Goal: Transaction & Acquisition: Purchase product/service

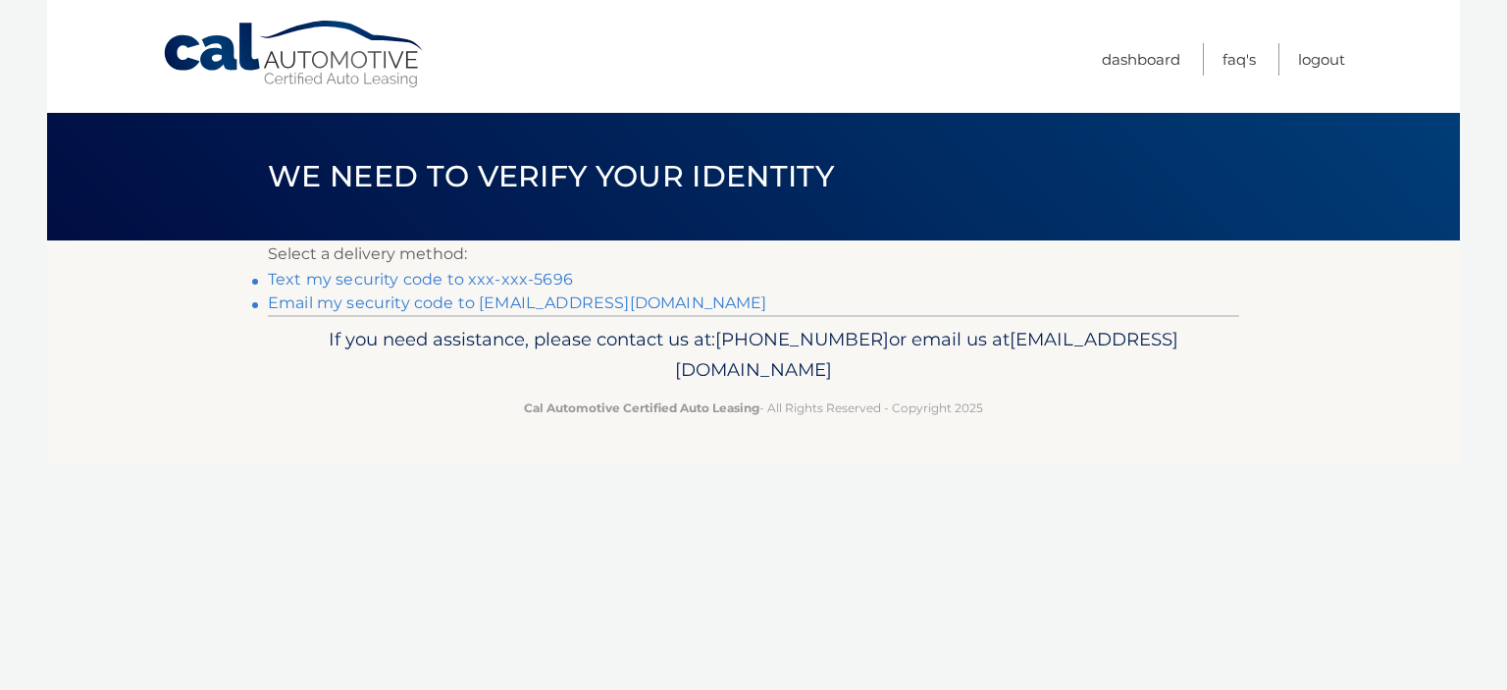
click at [322, 275] on link "Text my security code to xxx-xxx-5696" at bounding box center [420, 279] width 305 height 19
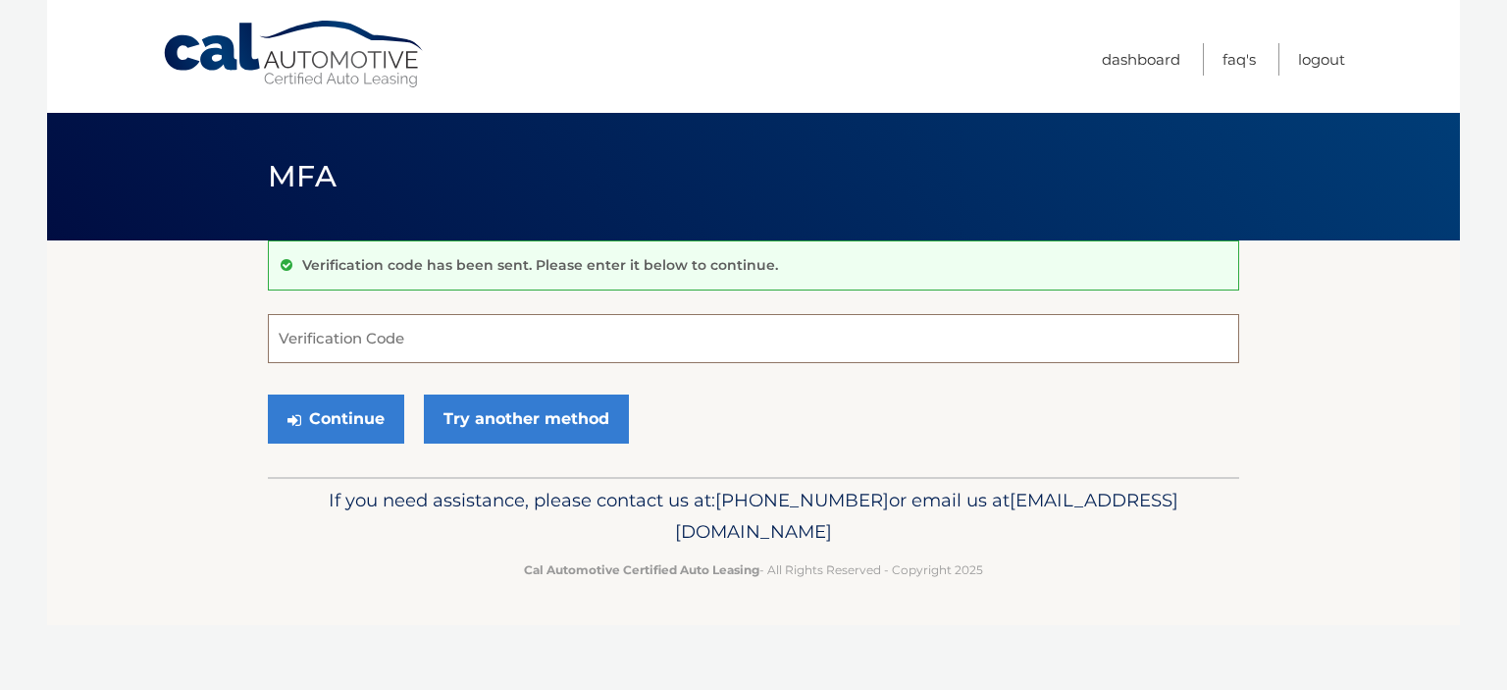
click at [771, 343] on input "Verification Code" at bounding box center [753, 338] width 971 height 49
type input "468295"
click at [337, 425] on button "Continue" at bounding box center [336, 418] width 136 height 49
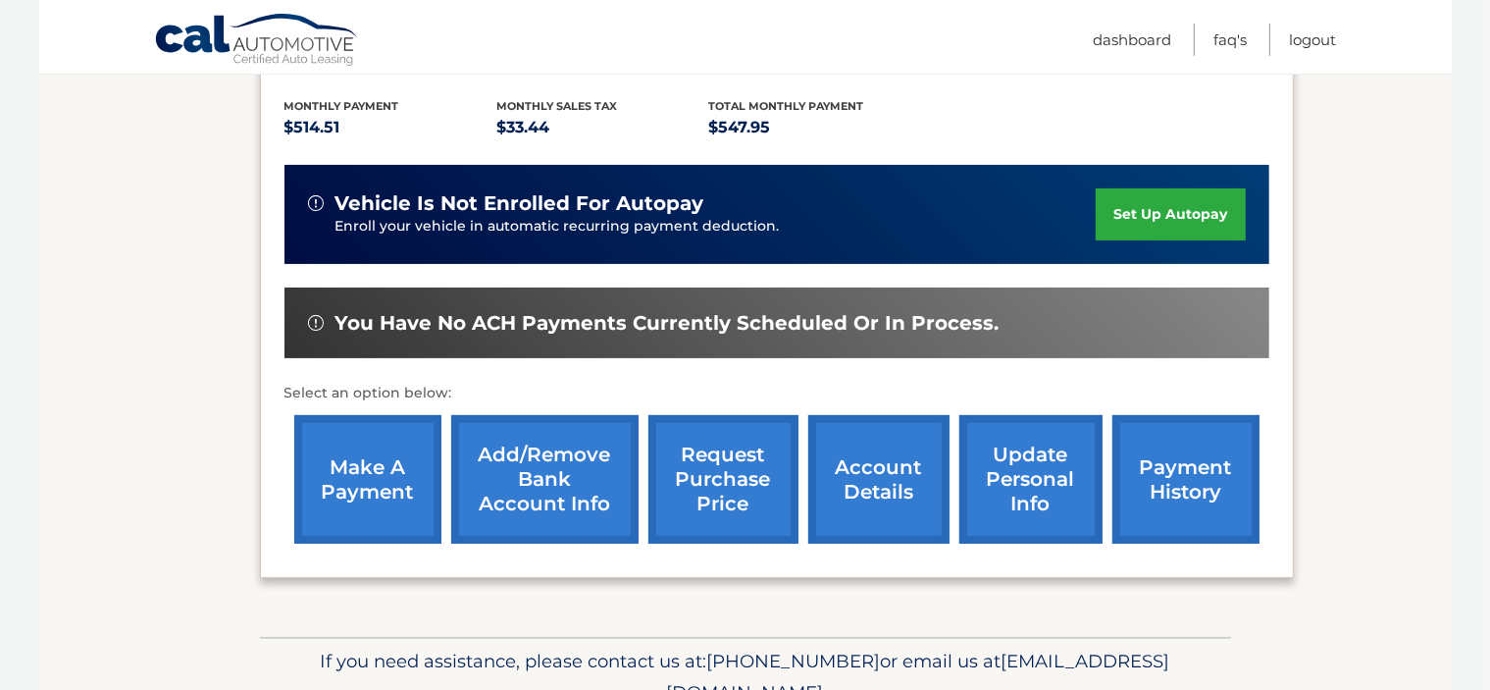
scroll to position [410, 0]
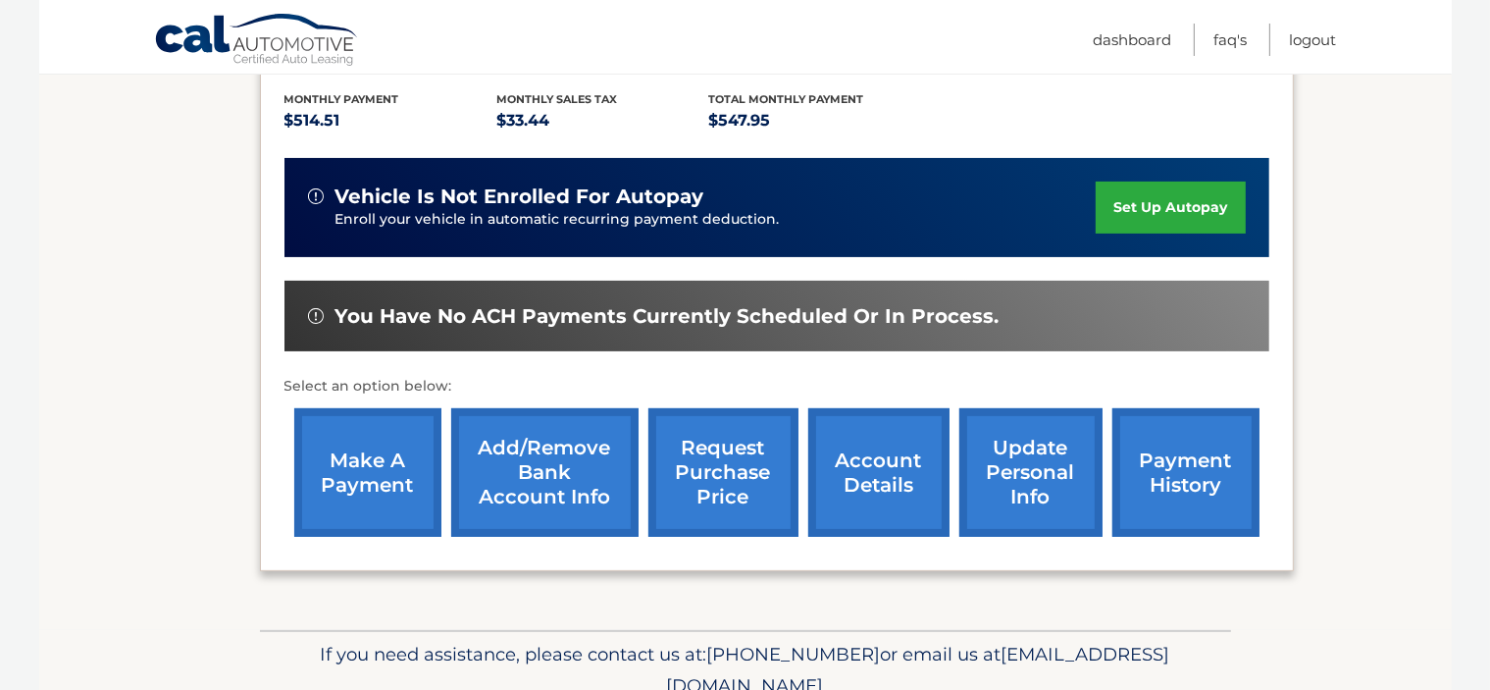
click at [369, 473] on link "make a payment" at bounding box center [367, 472] width 147 height 129
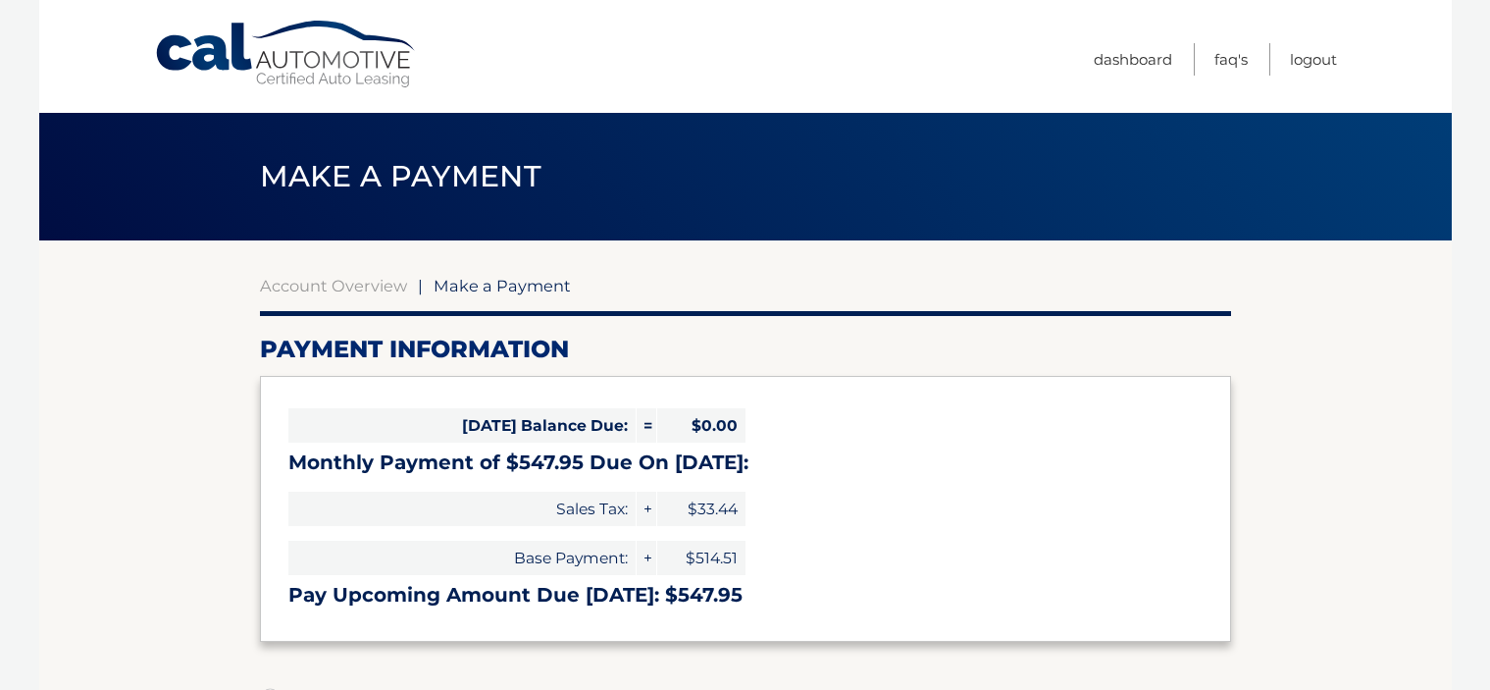
select select "Nzc3MDZhZDAtZTQxZi00NGQwLTk3NTgtODk5M2JlZWNhNTBi"
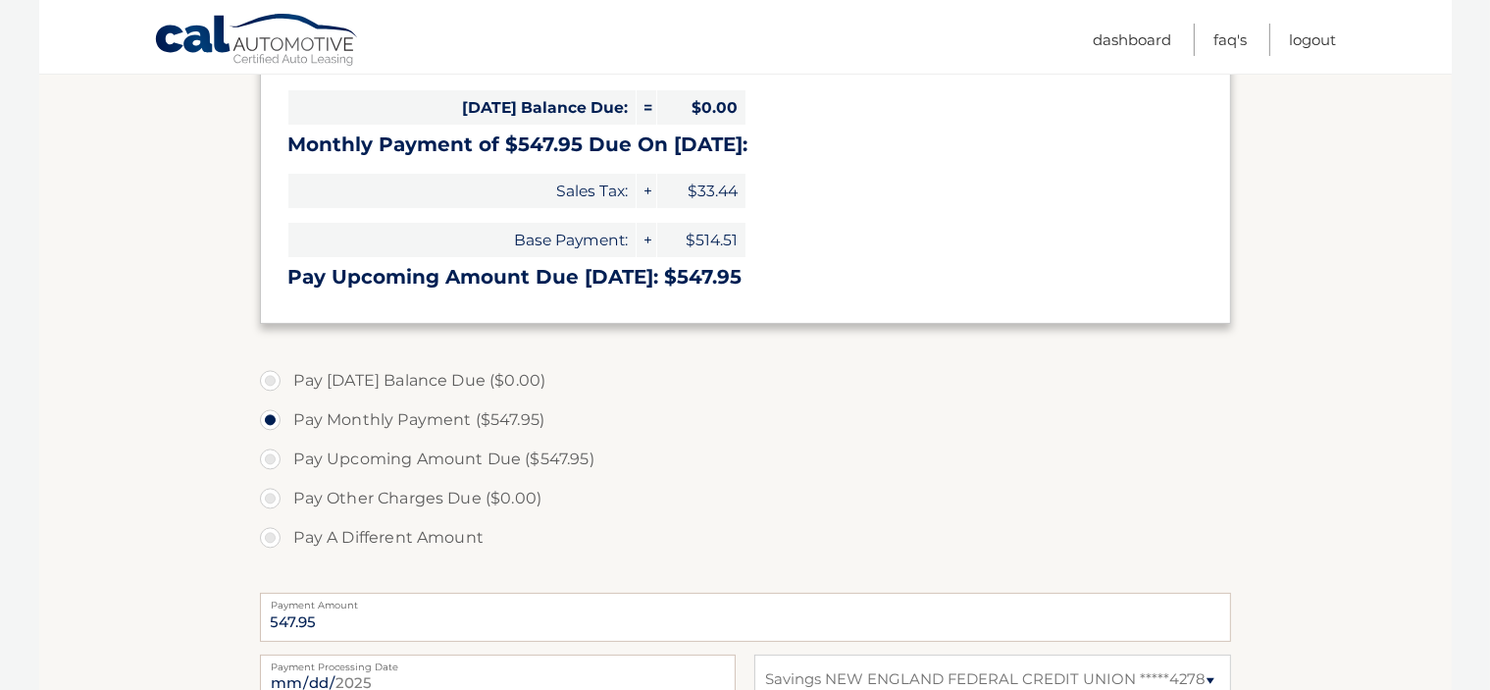
scroll to position [311, 0]
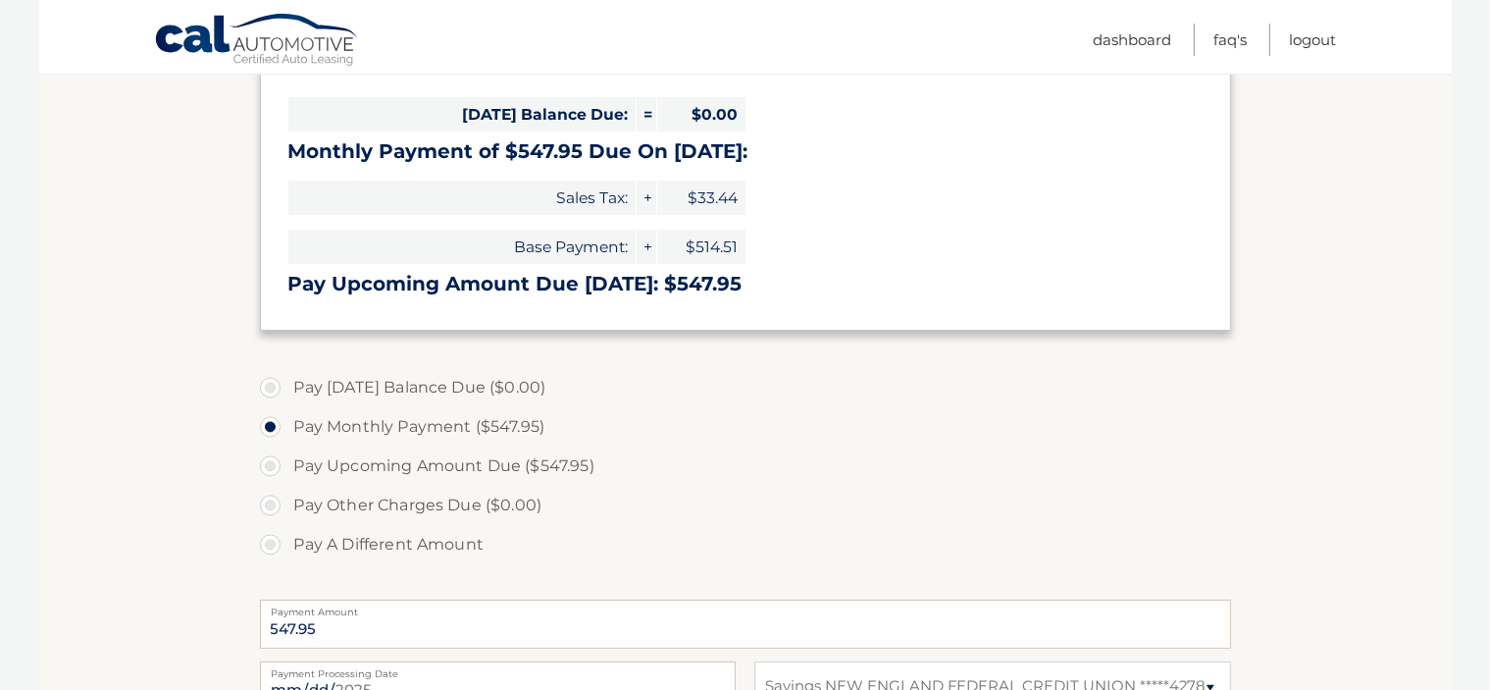
click at [263, 467] on label "Pay Upcoming Amount Due ($547.95)" at bounding box center [745, 465] width 971 height 39
click at [268, 467] on input "Pay Upcoming Amount Due ($547.95)" at bounding box center [278, 461] width 20 height 31
radio input "true"
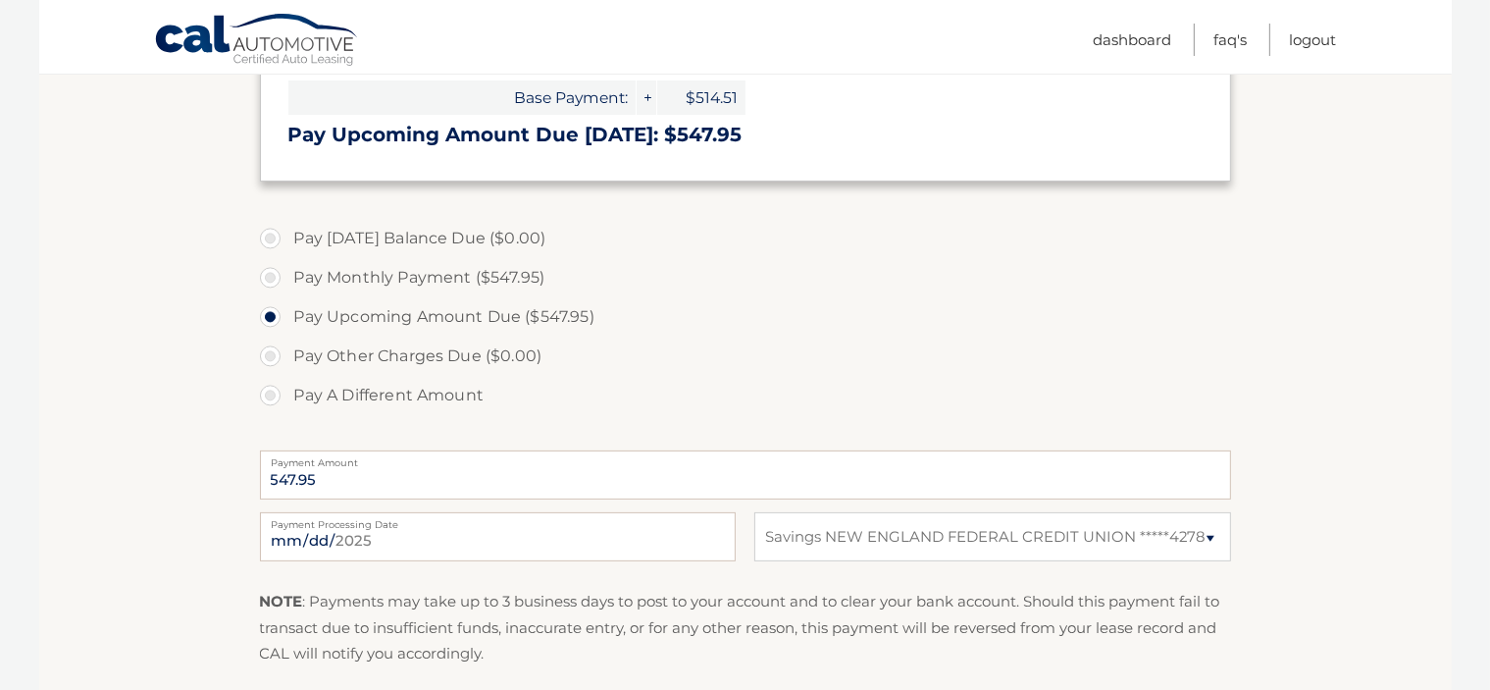
scroll to position [467, 0]
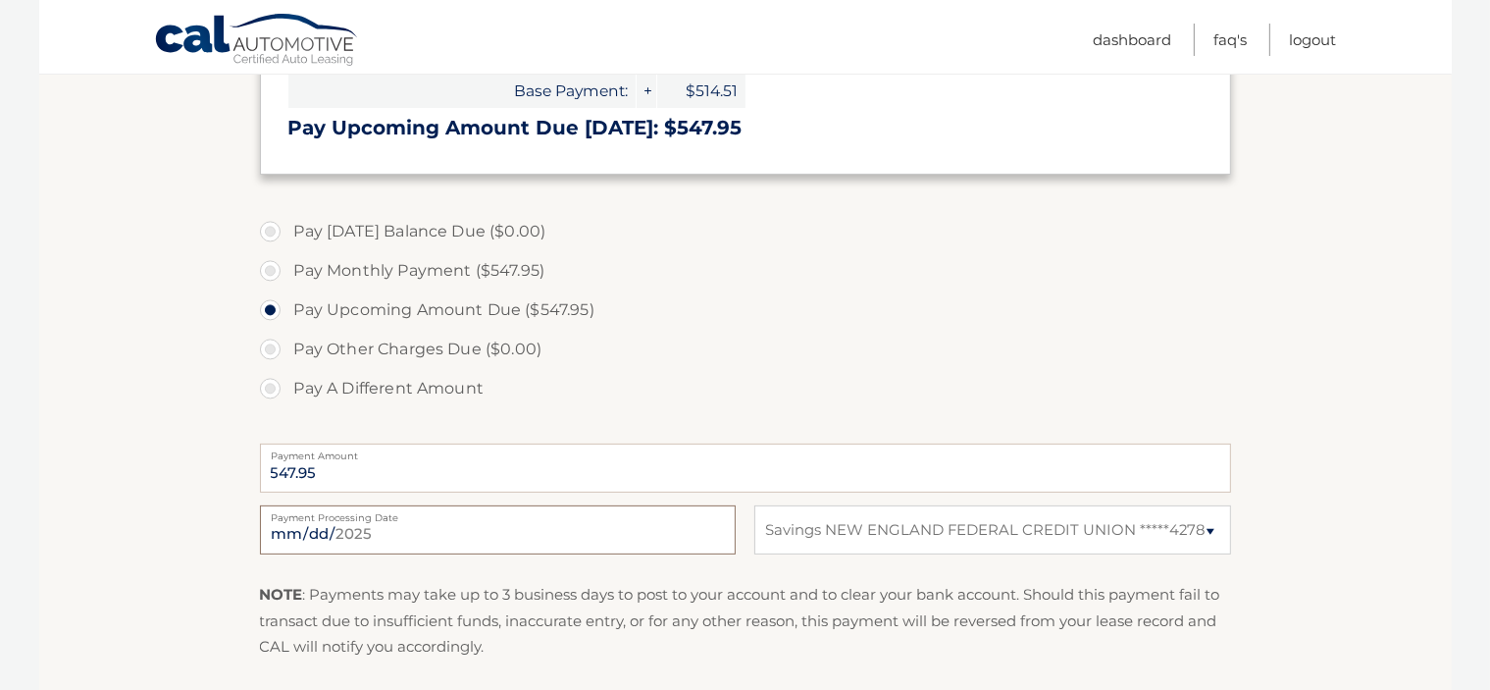
click at [305, 536] on input "[DATE]" at bounding box center [498, 529] width 476 height 49
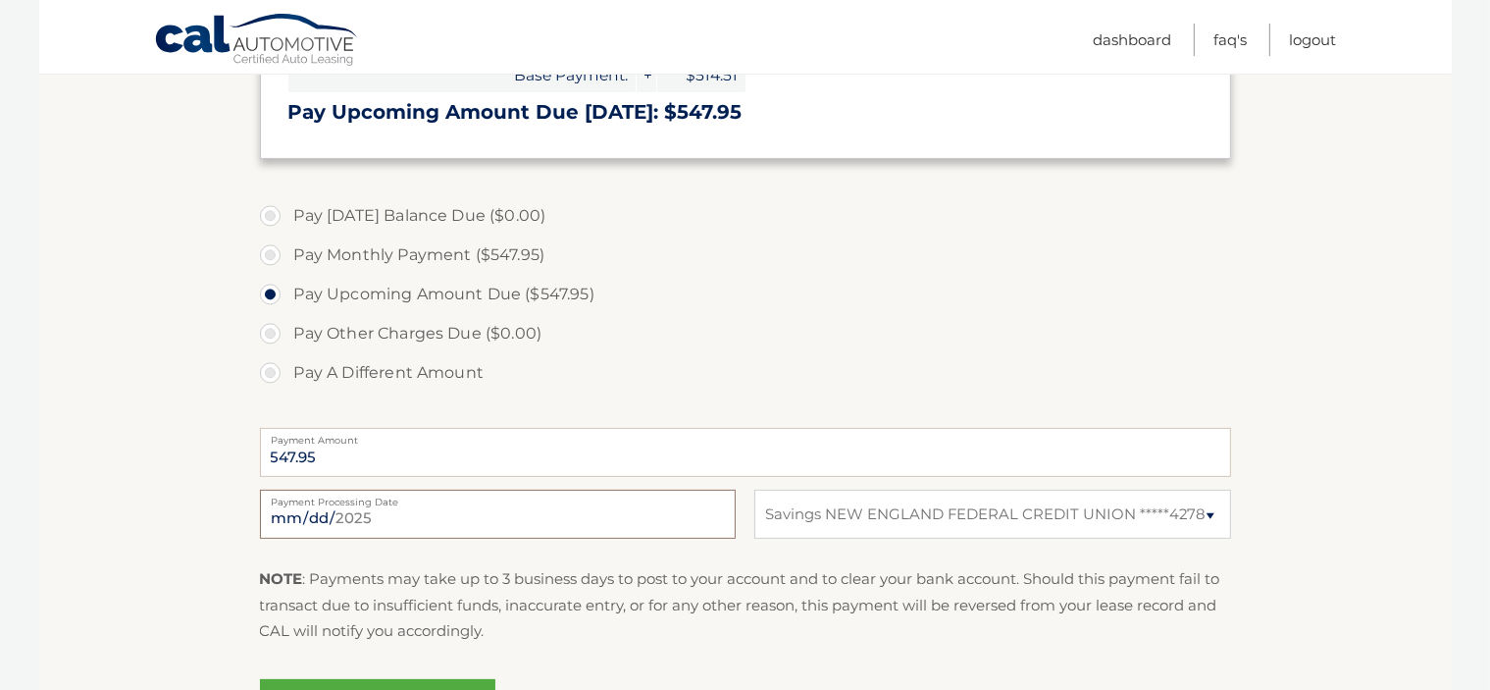
scroll to position [484, 0]
click at [310, 510] on input "[DATE]" at bounding box center [498, 513] width 476 height 49
click at [315, 526] on input "[DATE]" at bounding box center [498, 513] width 476 height 49
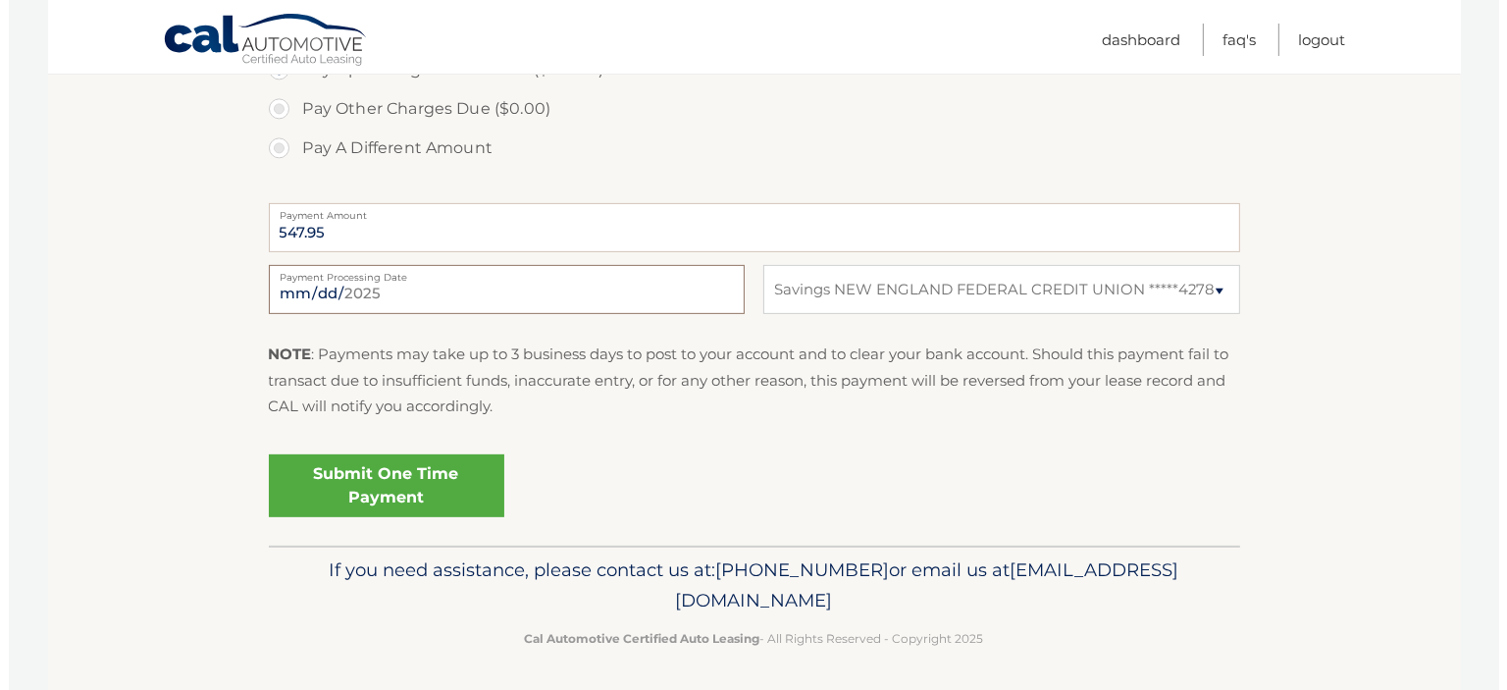
scroll to position [710, 0]
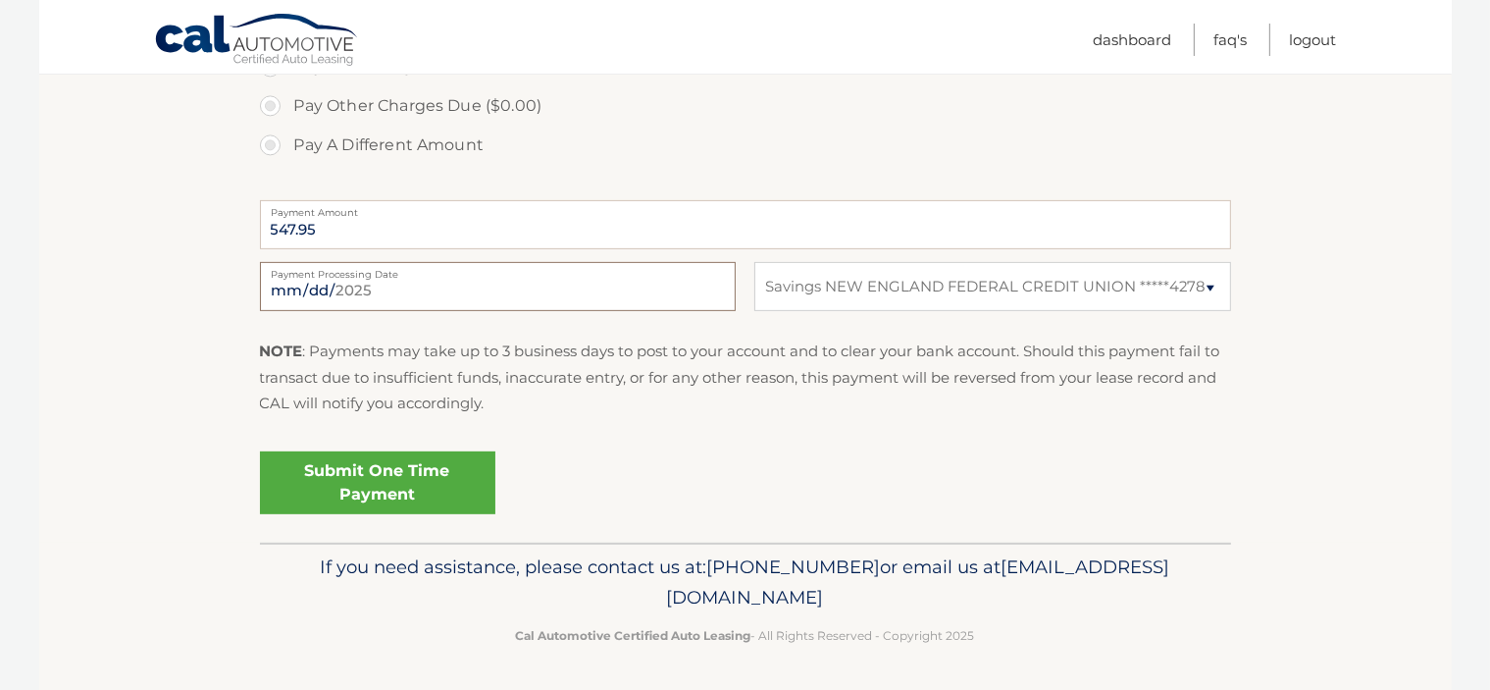
click at [518, 290] on input "[DATE]" at bounding box center [498, 286] width 476 height 49
click at [356, 496] on link "Submit One Time Payment" at bounding box center [377, 482] width 235 height 63
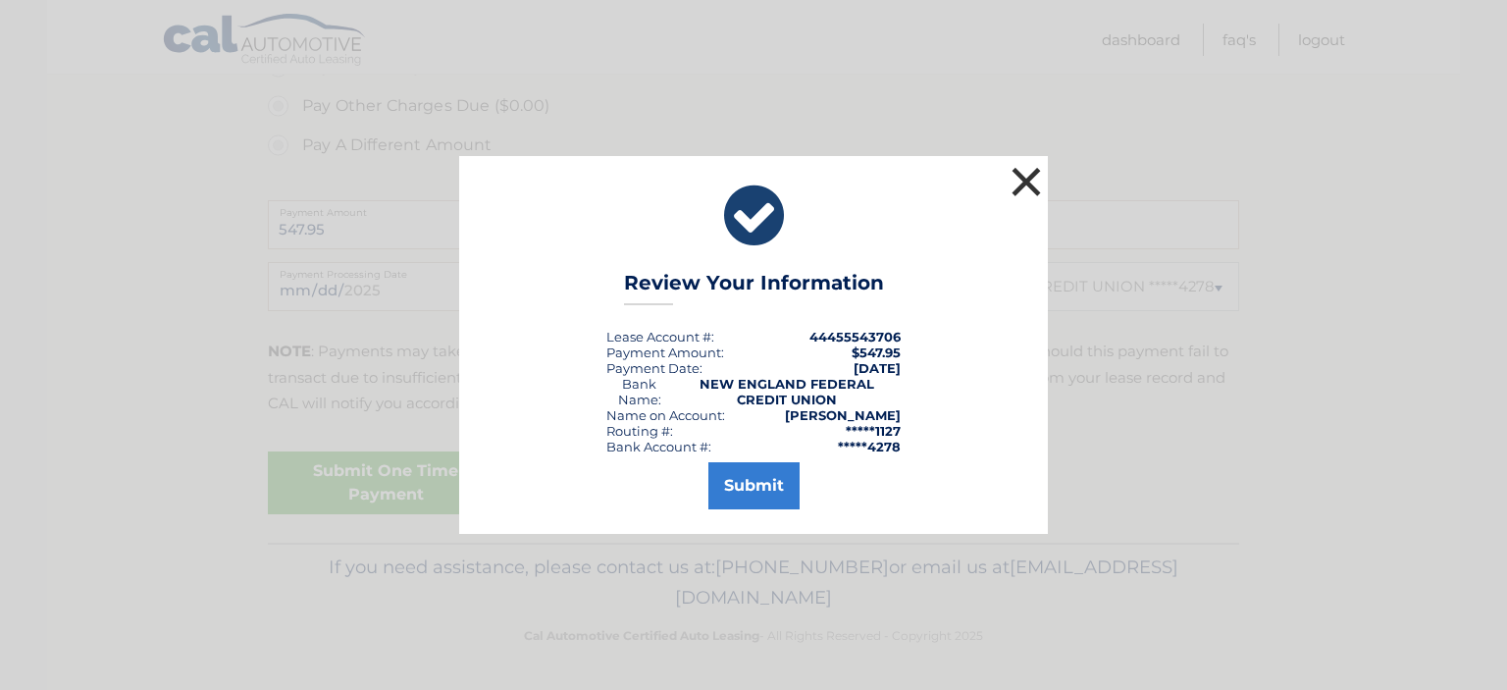
click at [1016, 190] on button "×" at bounding box center [1026, 181] width 39 height 39
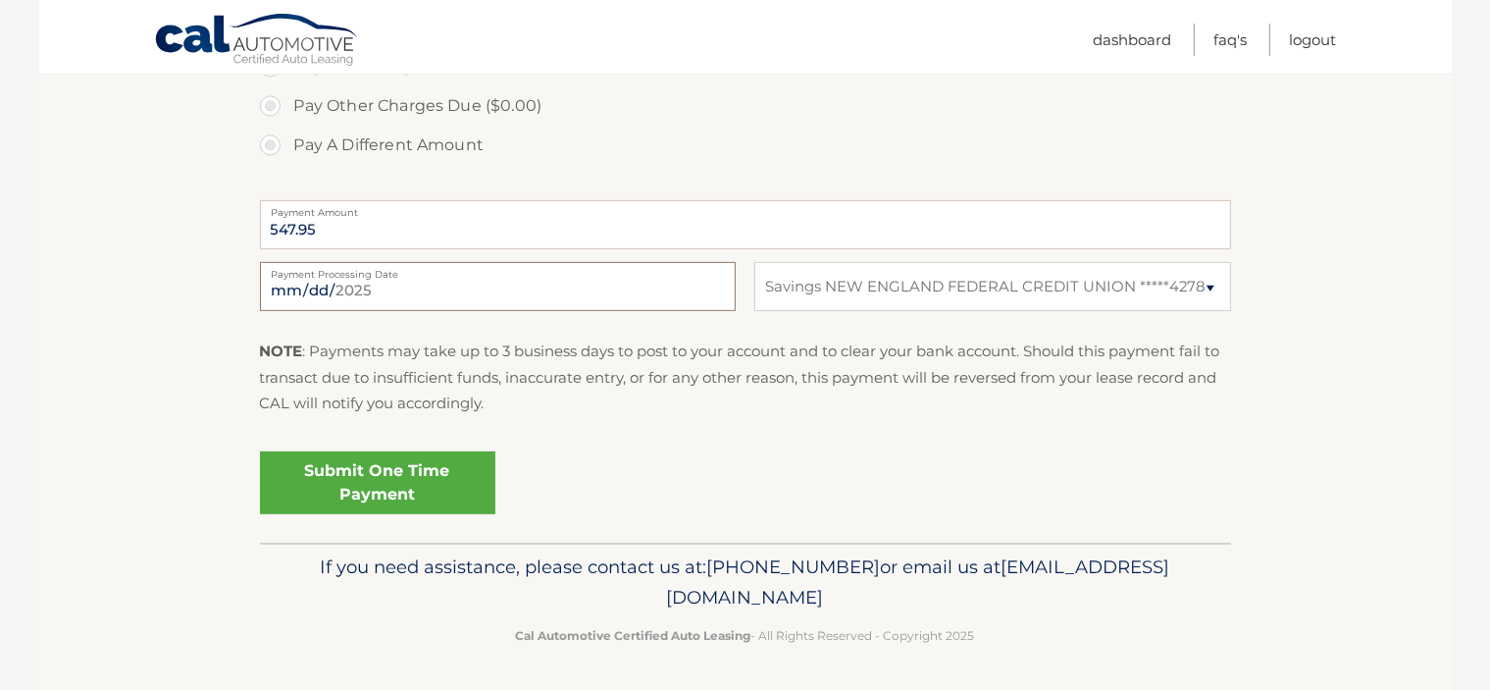
click at [549, 298] on input "[DATE]" at bounding box center [498, 286] width 476 height 49
type input "[DATE]"
click at [355, 495] on link "Submit One Time Payment" at bounding box center [377, 482] width 235 height 63
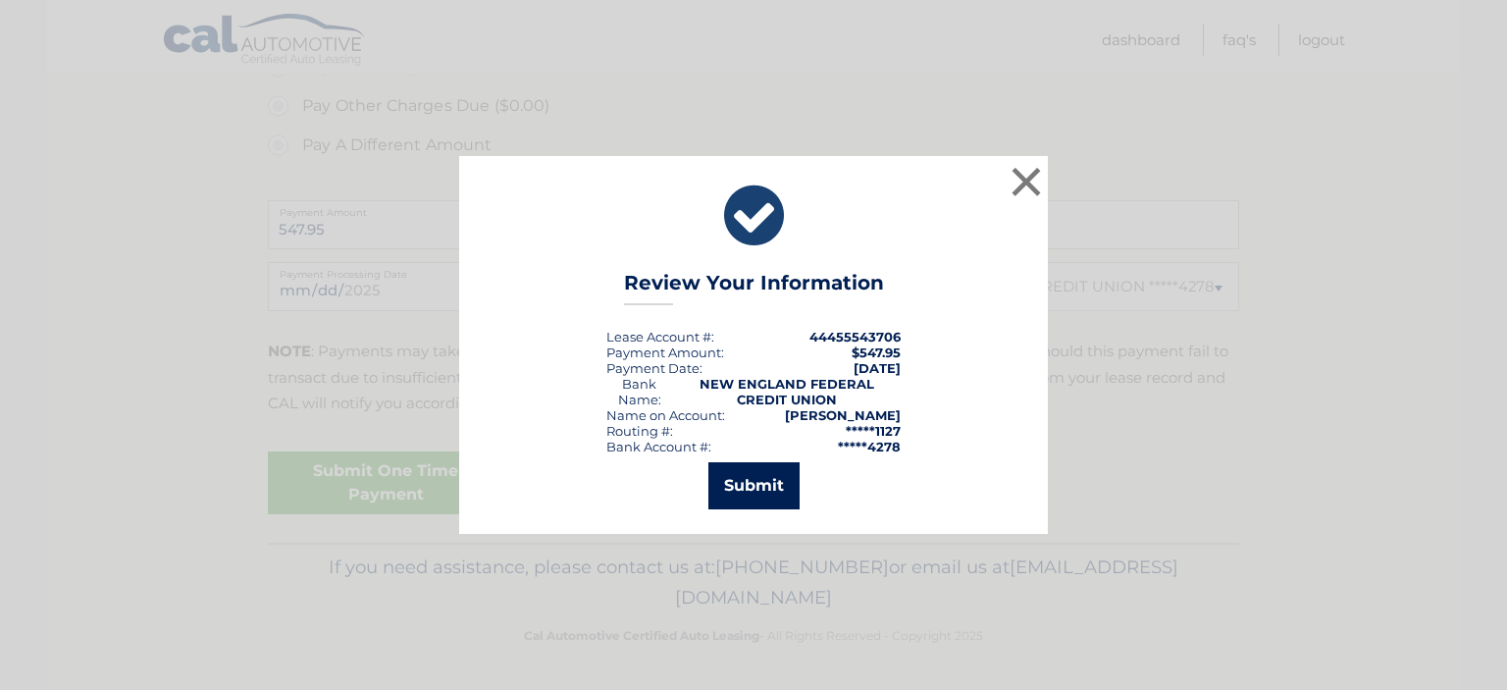
click at [757, 490] on button "Submit" at bounding box center [753, 485] width 91 height 47
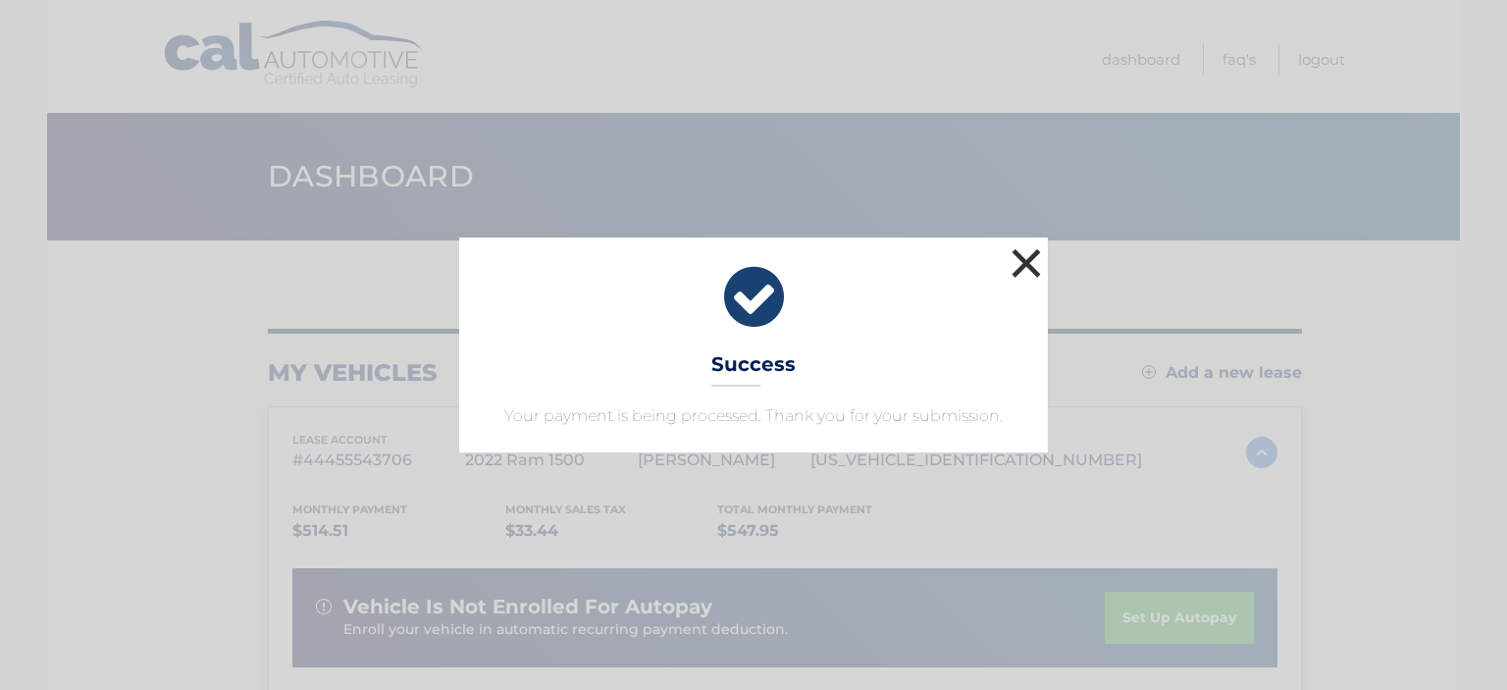
click at [1025, 275] on button "×" at bounding box center [1026, 262] width 39 height 39
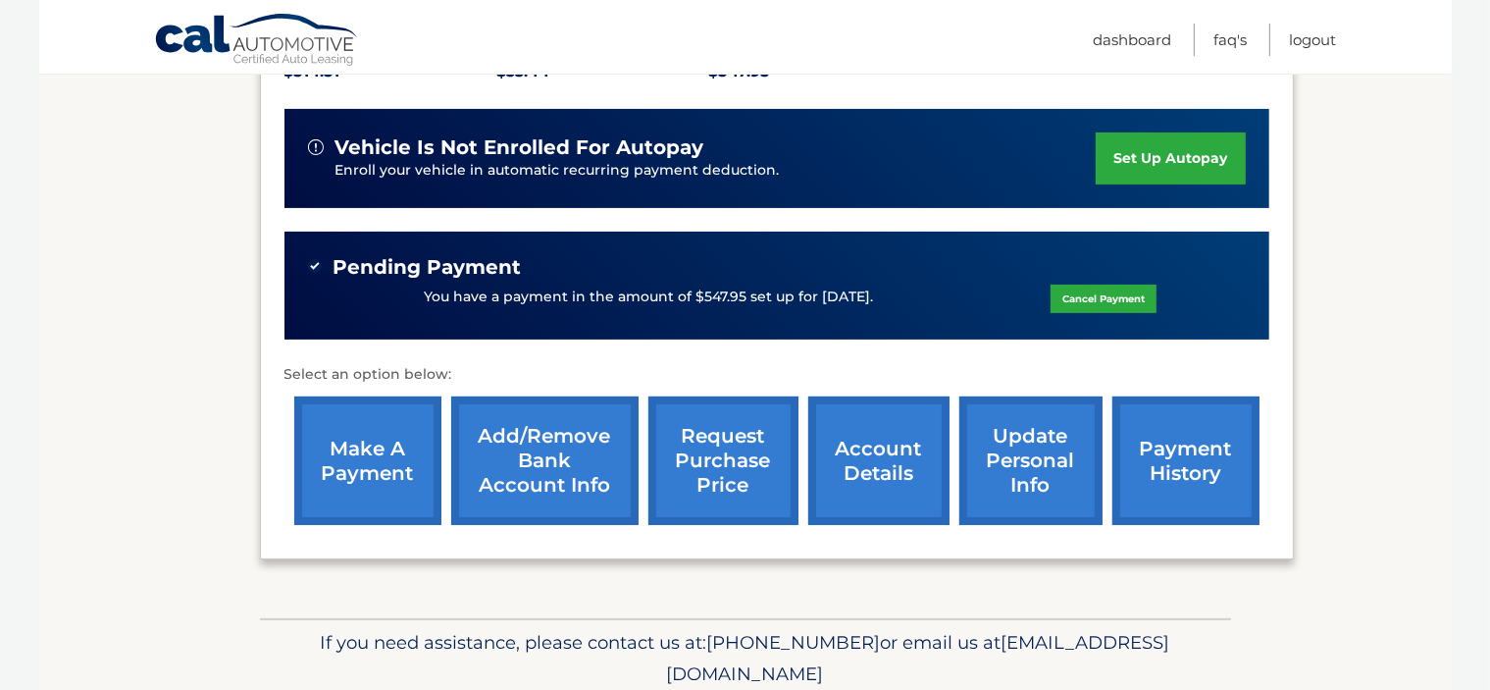
scroll to position [534, 0]
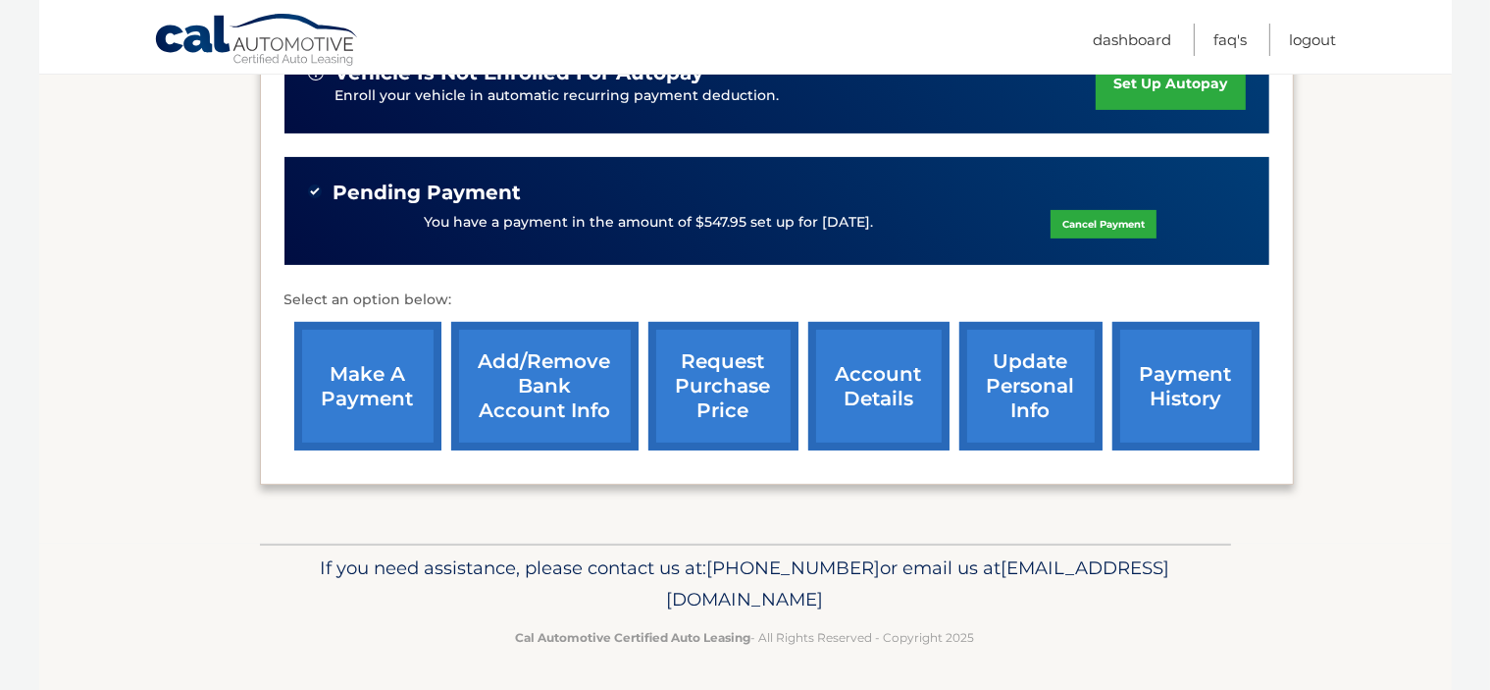
click at [341, 390] on link "make a payment" at bounding box center [367, 386] width 147 height 129
click at [334, 390] on link "make a payment" at bounding box center [367, 386] width 147 height 129
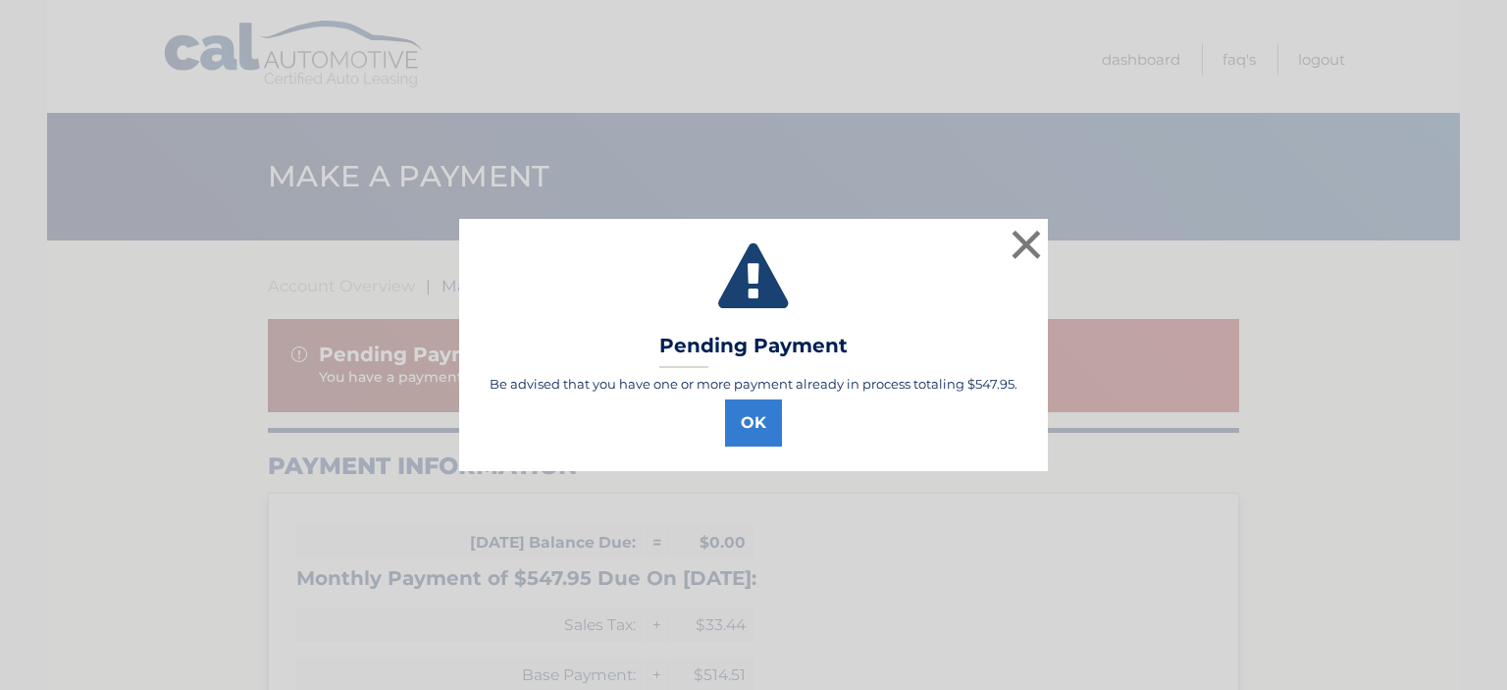
select select "Nzc3MDZhZDAtZTQxZi00NGQwLTk3NTgtODk5M2JlZWNhNTBi"
click at [750, 417] on button "OK" at bounding box center [753, 422] width 57 height 47
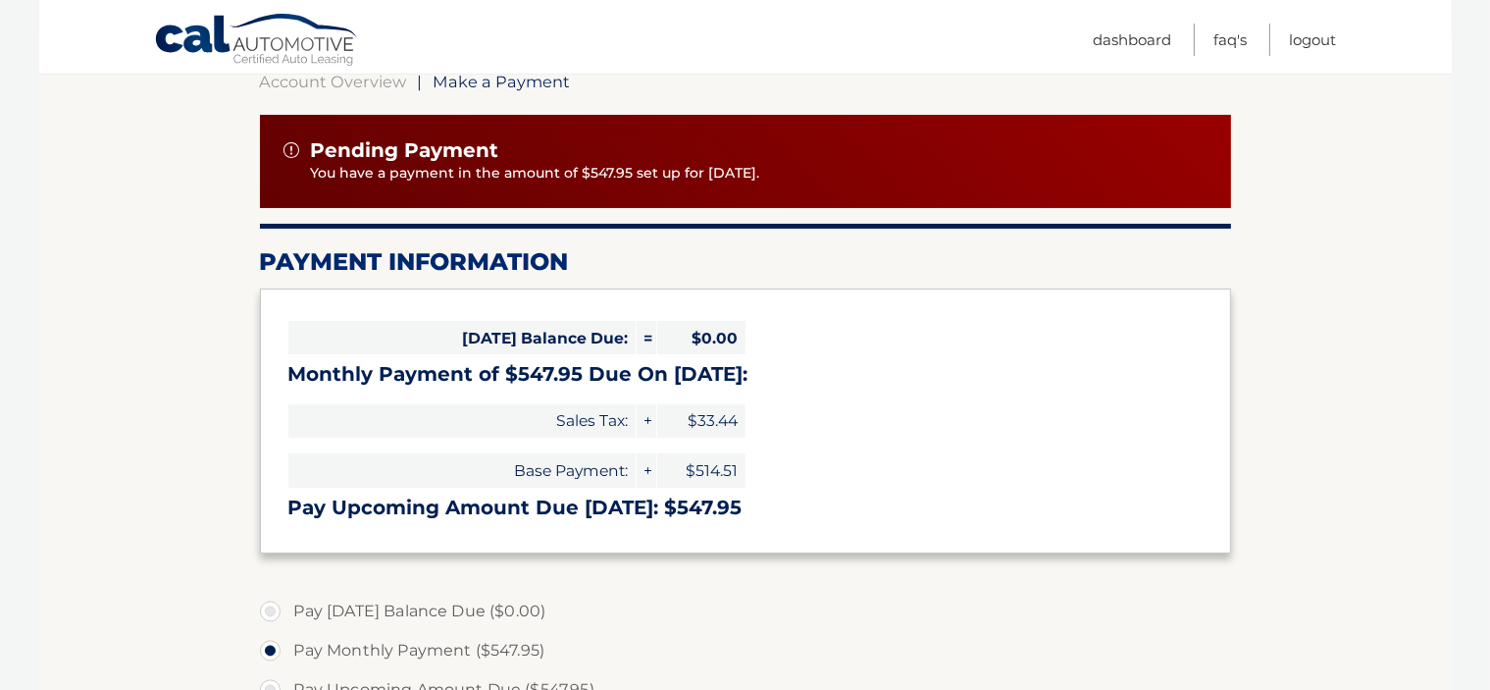
scroll to position [203, 0]
